Goal: Check status: Check status

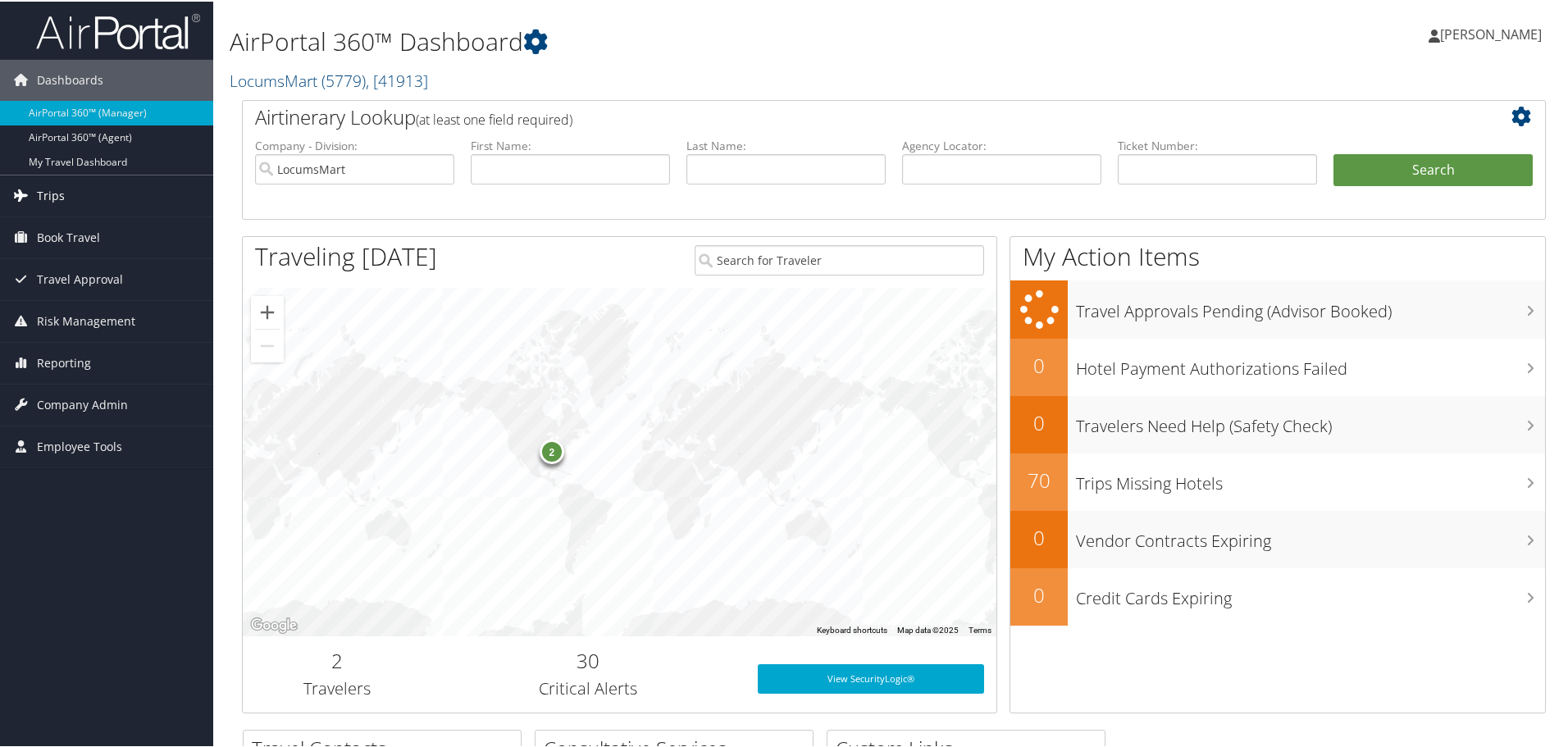
click at [123, 194] on link "Trips" at bounding box center [107, 194] width 213 height 41
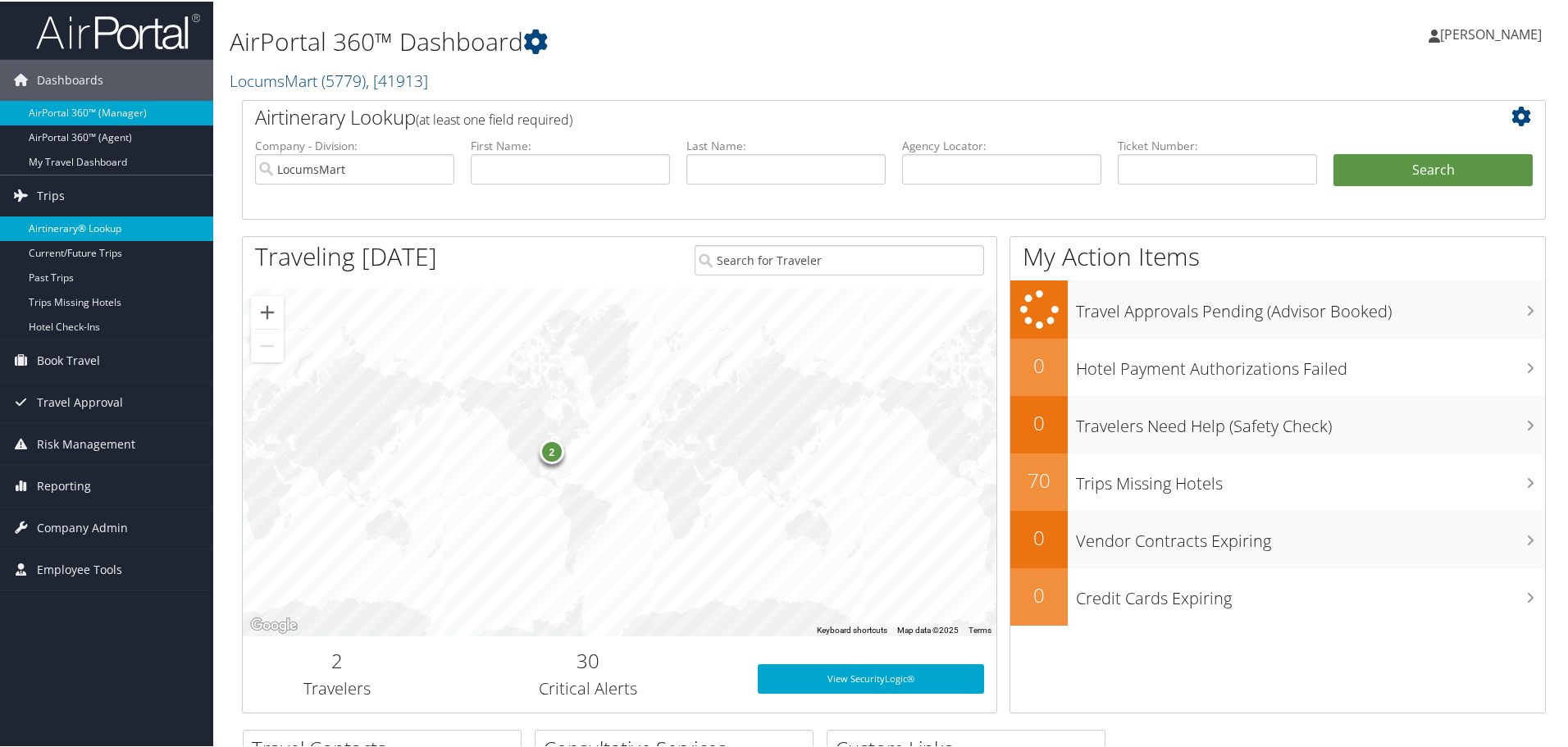
click at [74, 217] on link "Airtinerary® Lookup" at bounding box center [107, 227] width 213 height 25
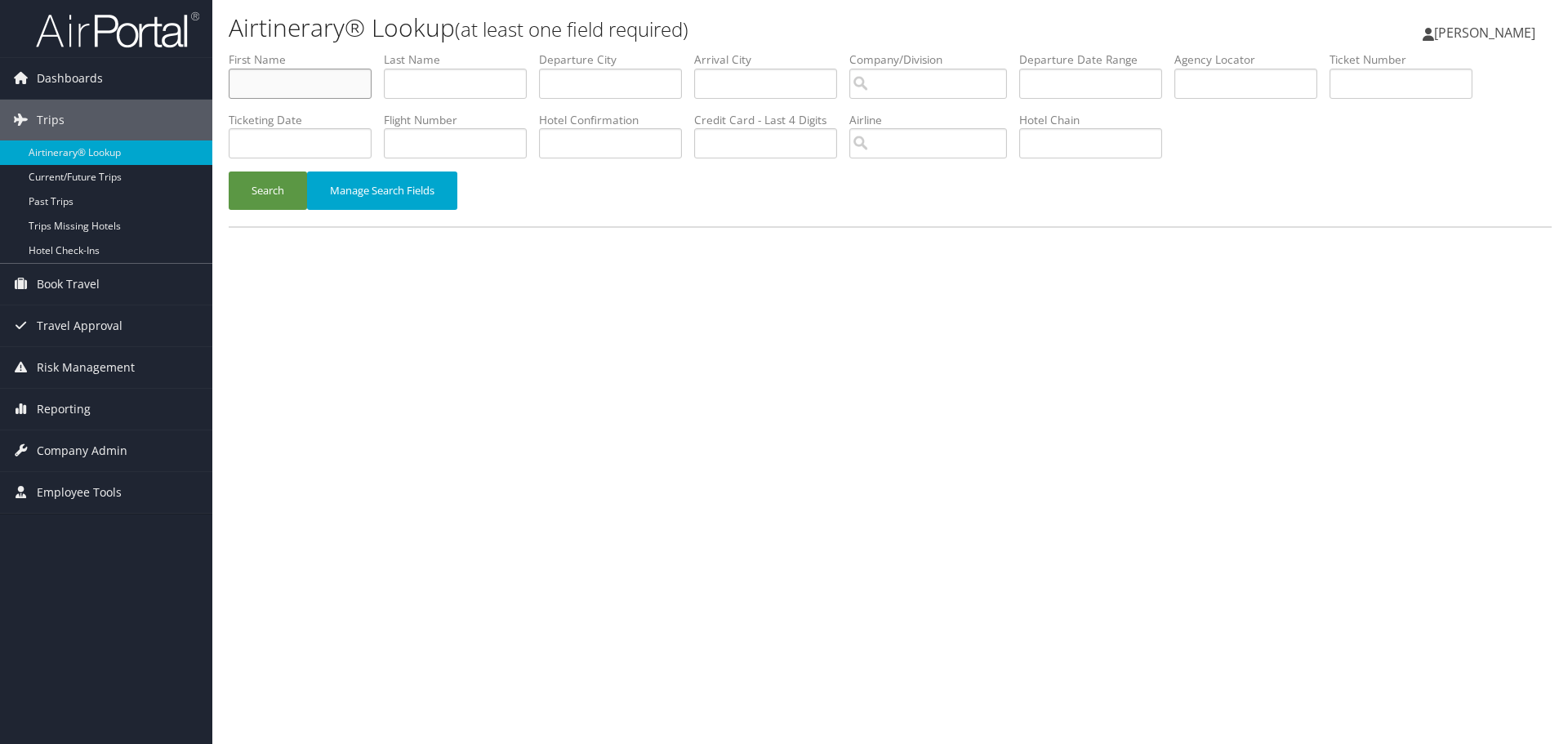
click at [275, 92] on input "text" at bounding box center [299, 83] width 143 height 30
type input "duwayne"
type input "carlson"
click at [228, 172] on button "Search" at bounding box center [267, 191] width 79 height 39
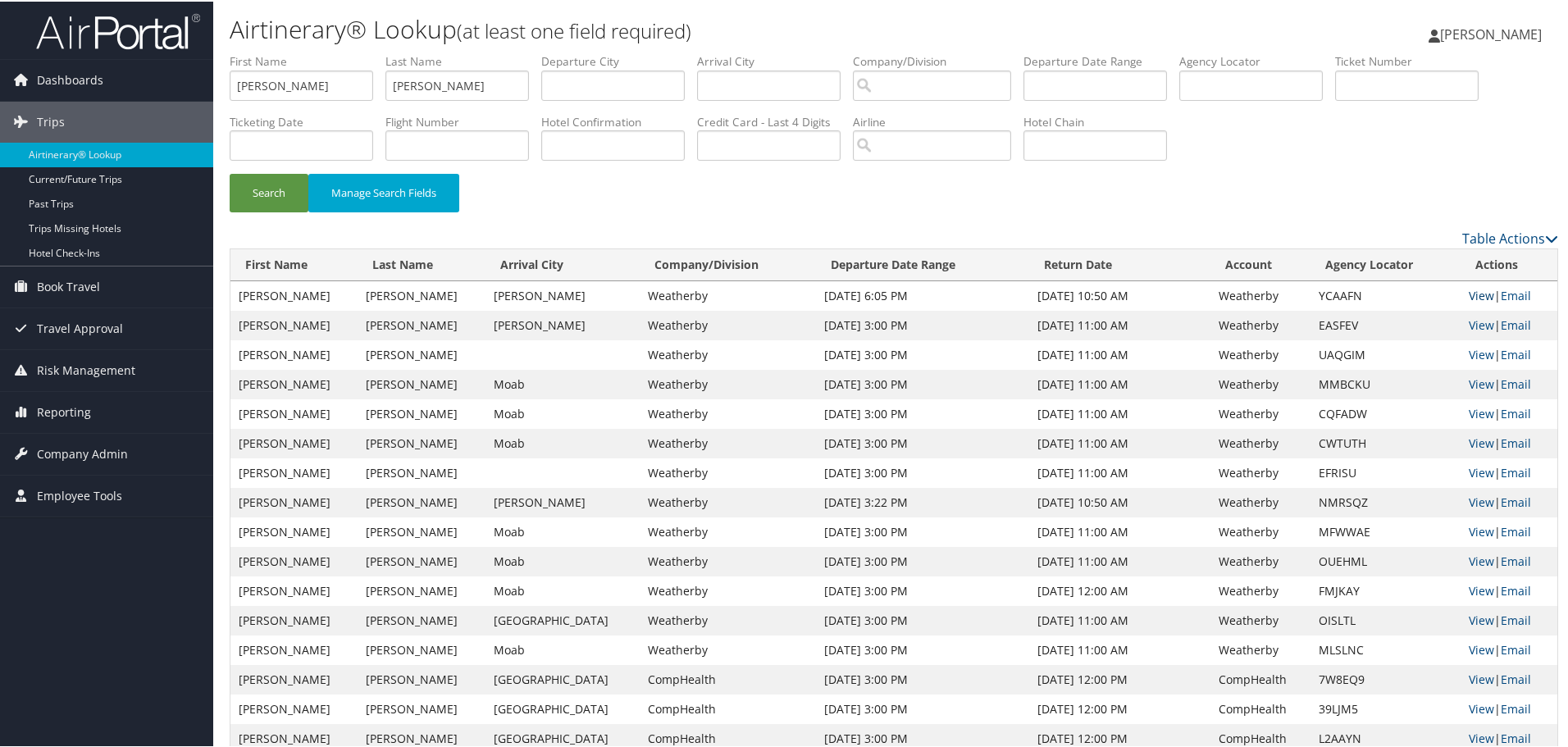
click at [1477, 291] on link "View" at bounding box center [1481, 294] width 26 height 15
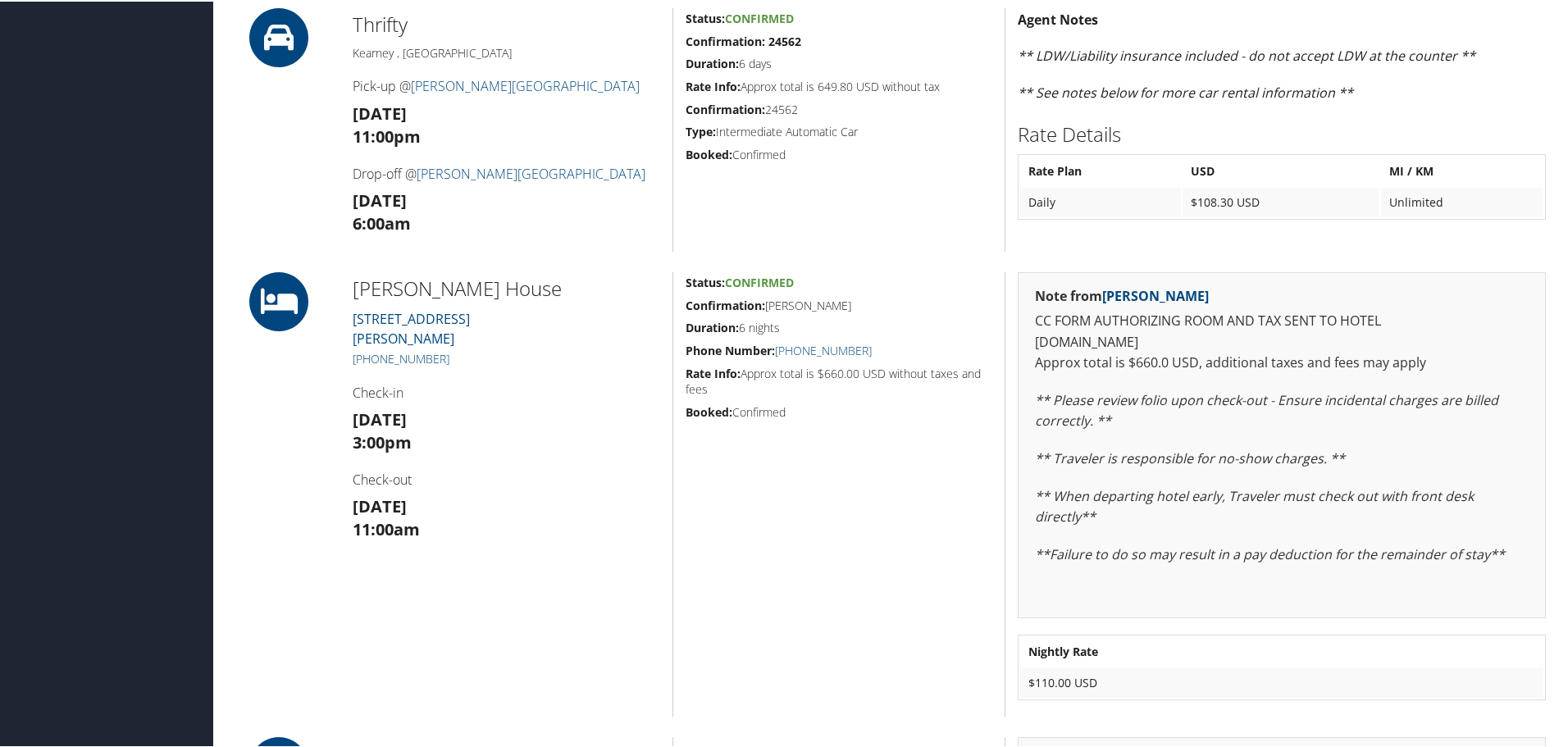
scroll to position [1066, 0]
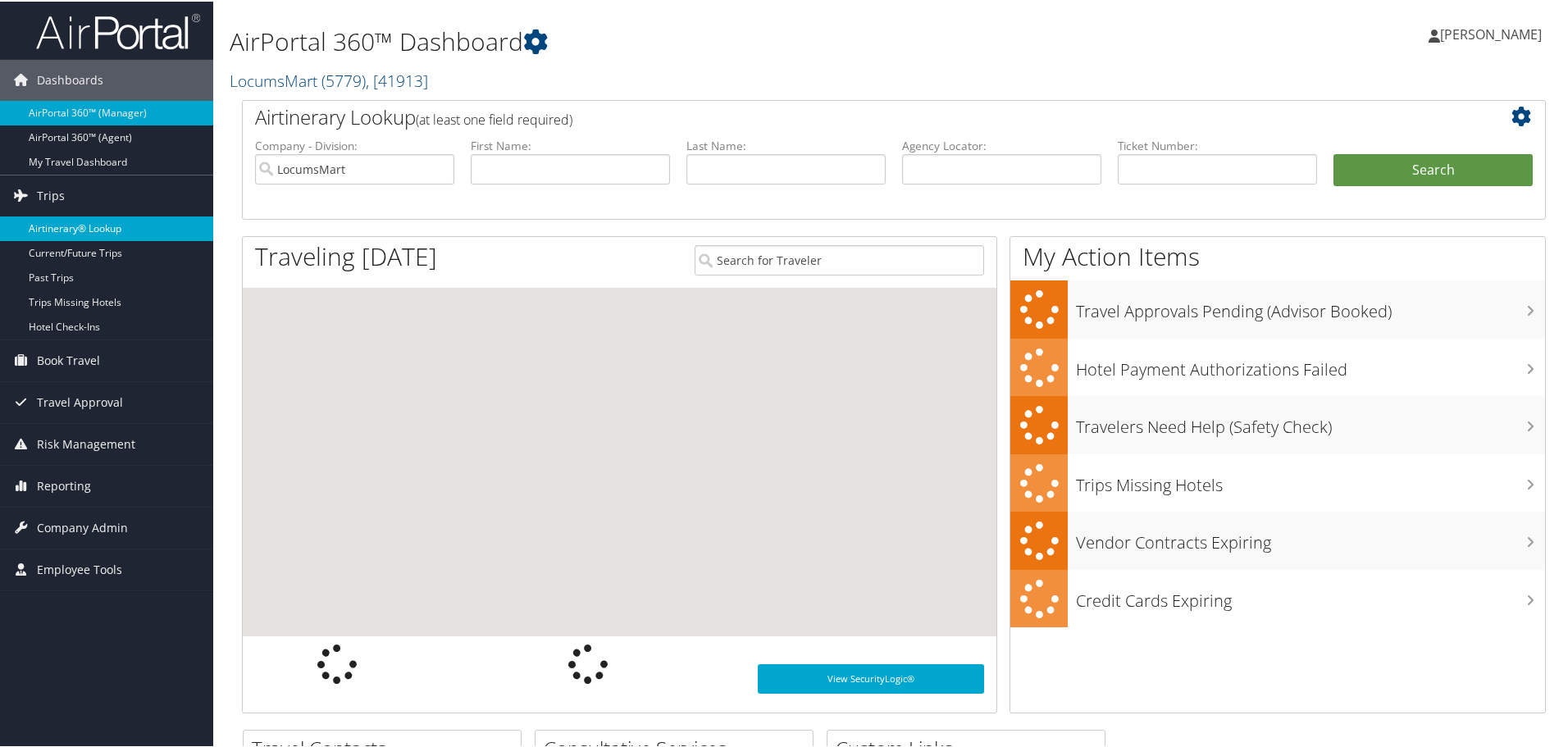
click at [61, 229] on link "Airtinerary® Lookup" at bounding box center [107, 227] width 213 height 25
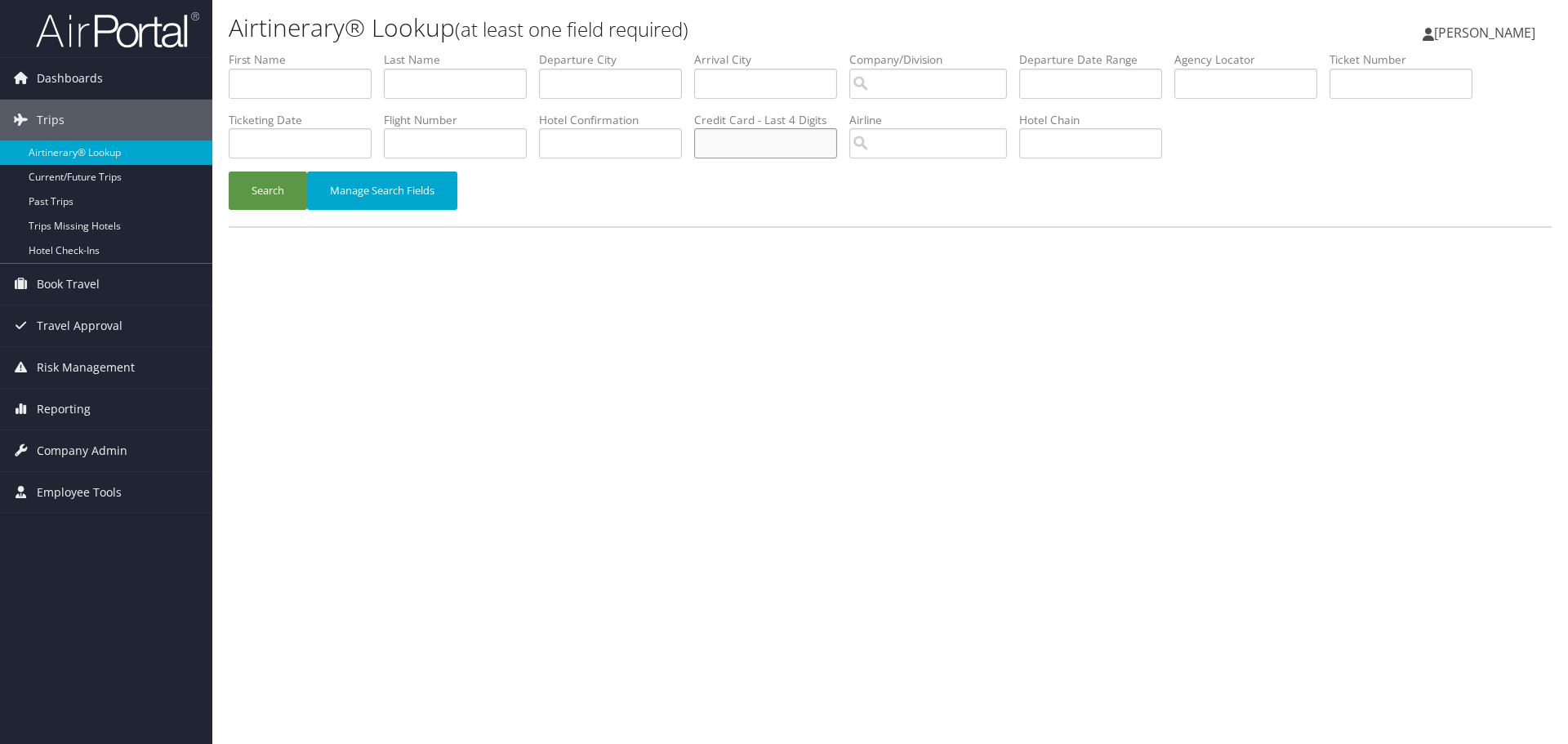
click at [736, 132] on input "text" at bounding box center [766, 143] width 143 height 30
type input "5027"
click at [228, 172] on button "Search" at bounding box center [267, 191] width 79 height 39
